Goal: Task Accomplishment & Management: Use online tool/utility

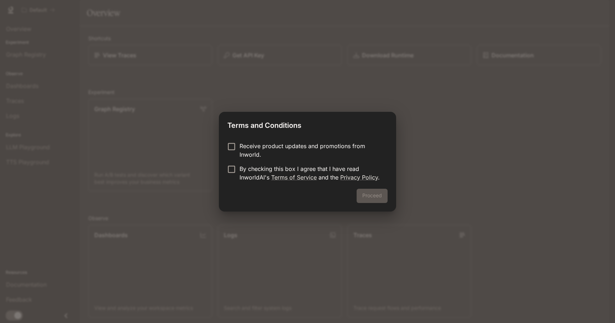
click at [298, 139] on div "Receive product updates and promotions from Inworld. By checking this box I agr…" at bounding box center [307, 162] width 177 height 53
click at [270, 148] on p "Receive product updates and promotions from Inworld." at bounding box center [310, 150] width 142 height 17
click at [247, 172] on p "By checking this box I agree that I have read InworldAI's Terms of Service and …" at bounding box center [310, 172] width 142 height 17
click at [277, 153] on p "Receive product updates and promotions from Inworld." at bounding box center [310, 150] width 142 height 17
click at [366, 193] on button "Proceed" at bounding box center [372, 196] width 31 height 14
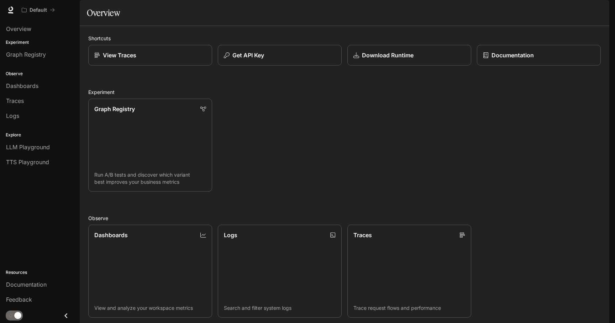
click at [313, 87] on div "Shortcuts View Traces Get API Key Download Runtime Documentation Experiment Gra…" at bounding box center [344, 239] width 512 height 409
click at [309, 59] on div "Get API Key" at bounding box center [279, 55] width 113 height 9
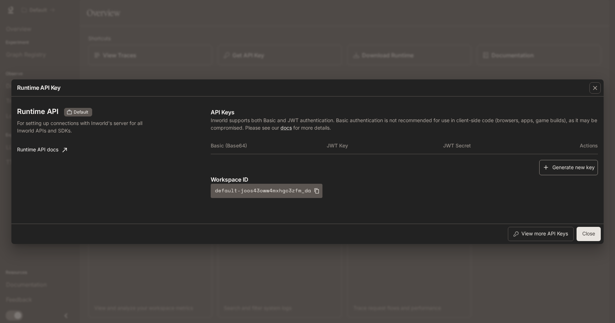
click at [562, 172] on button "Generate new key" at bounding box center [568, 167] width 59 height 15
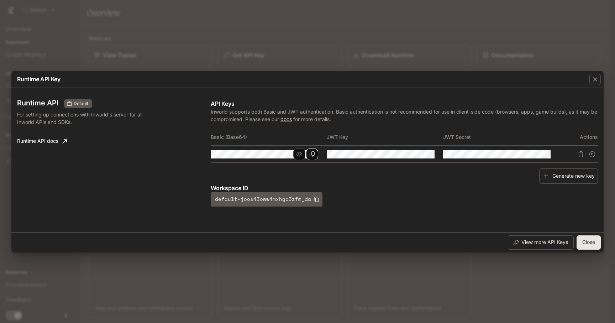
click at [311, 156] on icon "Copy Basic (Base64)" at bounding box center [312, 154] width 6 height 6
click at [594, 241] on button "Close" at bounding box center [588, 242] width 24 height 14
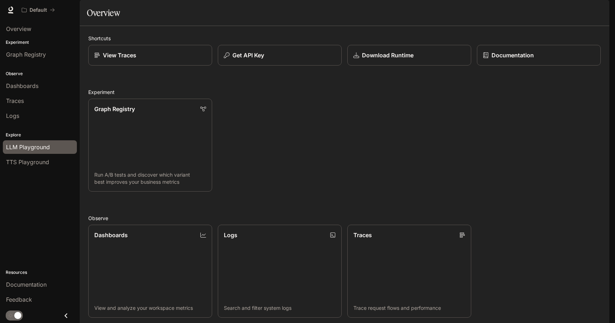
click at [32, 148] on span "LLM Playground" at bounding box center [28, 147] width 44 height 9
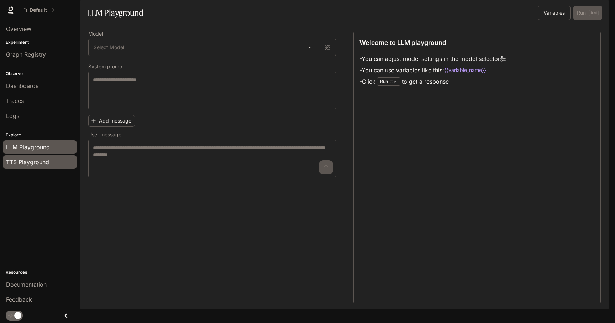
click at [32, 160] on span "TTS Playground" at bounding box center [27, 162] width 43 height 9
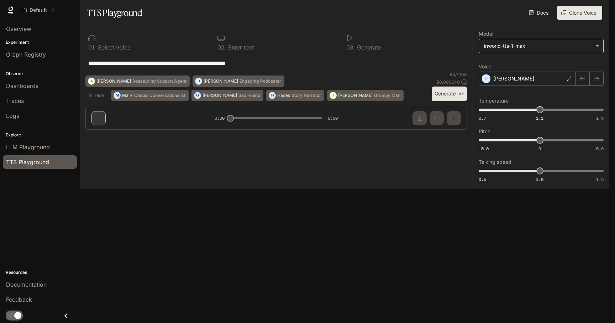
click at [505, 65] on body "**********" at bounding box center [307, 161] width 615 height 323
